Goal: Find specific page/section: Find specific page/section

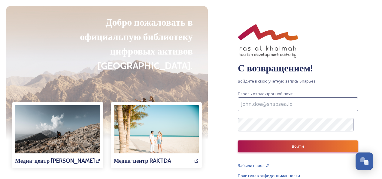
click at [262, 106] on input at bounding box center [298, 104] width 120 height 14
paste input "[PERSON_NAME][EMAIL_ADDRESS][DOMAIN_NAME]"
type input "[PERSON_NAME][EMAIL_ADDRESS][DOMAIN_NAME]"
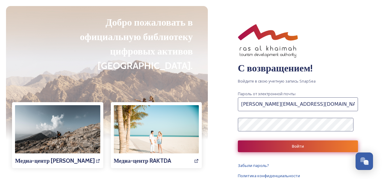
click at [259, 143] on button "Войти" at bounding box center [298, 146] width 120 height 12
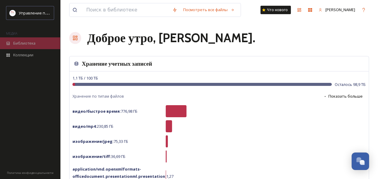
click at [32, 45] on span "Библиотека" at bounding box center [24, 43] width 22 height 6
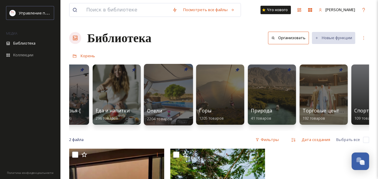
scroll to position [0, 290]
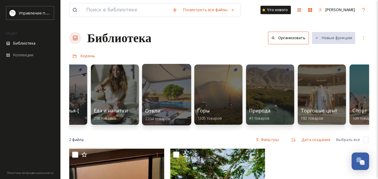
click at [164, 97] on div at bounding box center [166, 94] width 49 height 61
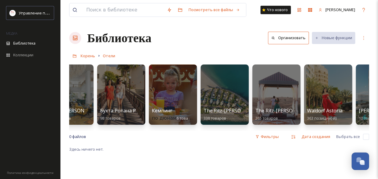
scroll to position [0, 890]
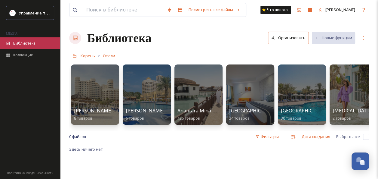
click at [17, 41] on span "Библиотека" at bounding box center [24, 43] width 22 height 6
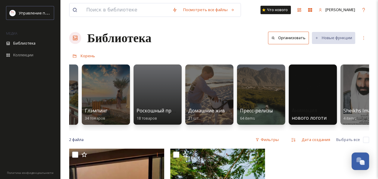
scroll to position [0, 1148]
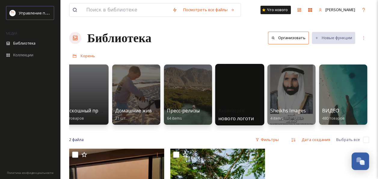
click at [248, 94] on div at bounding box center [239, 94] width 49 height 61
